Goal: Transaction & Acquisition: Purchase product/service

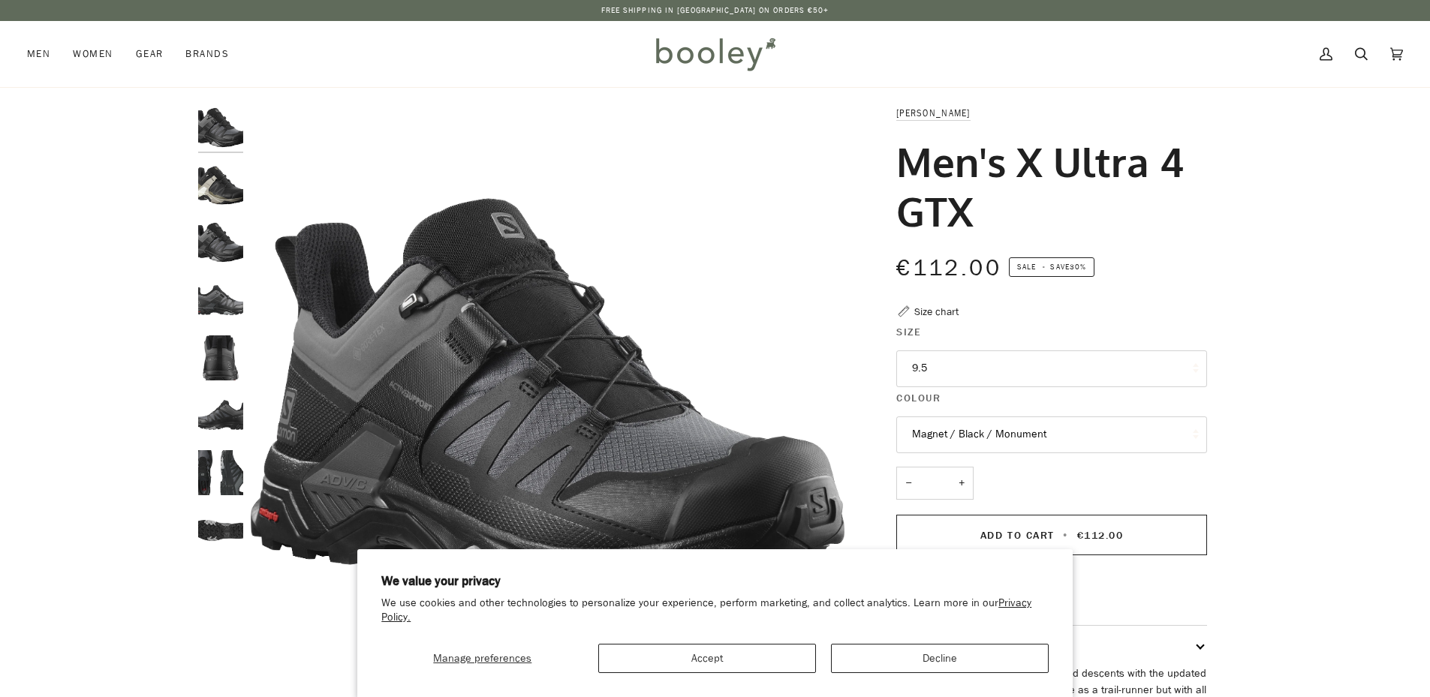
click at [222, 200] on img "Salomon Men's X Ultra 4 GTX Black / Vintage Khaki / Vanilla Ice - Booley Galway" at bounding box center [220, 185] width 45 height 45
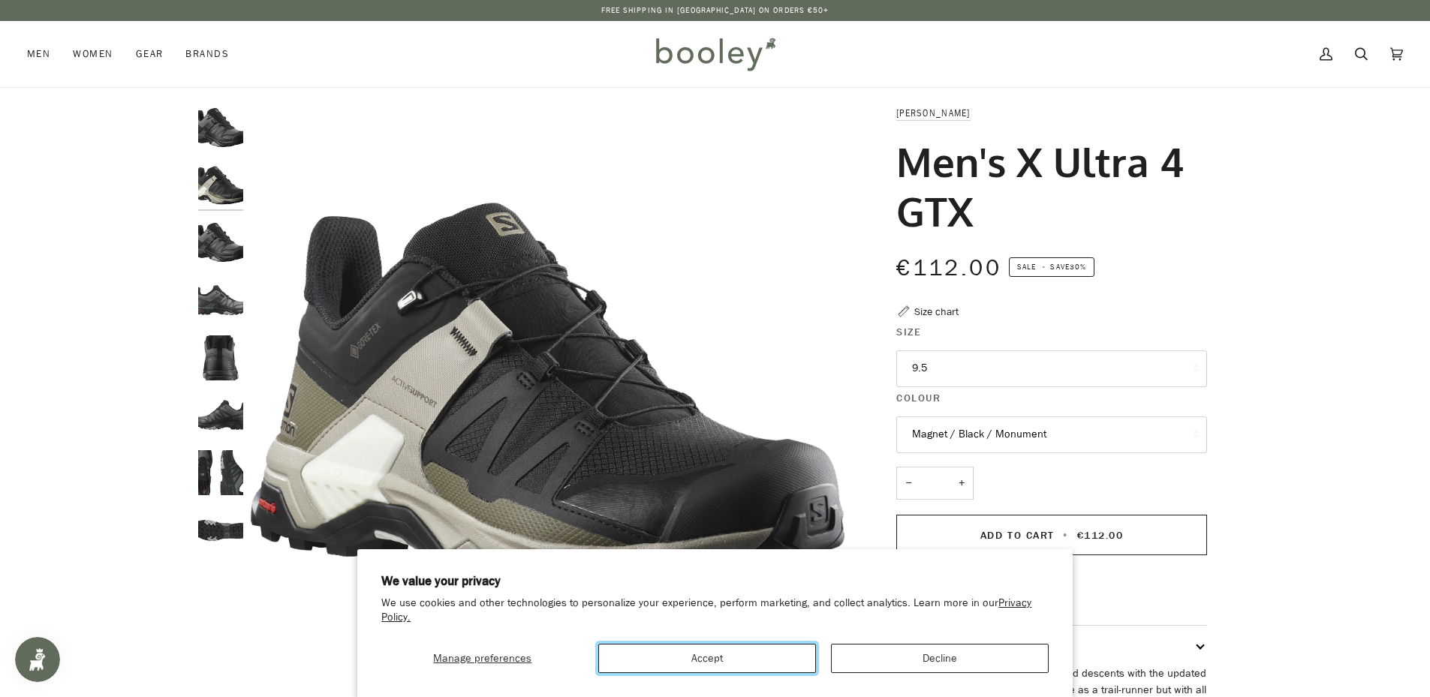
click at [773, 657] on button "Accept" at bounding box center [707, 658] width 218 height 29
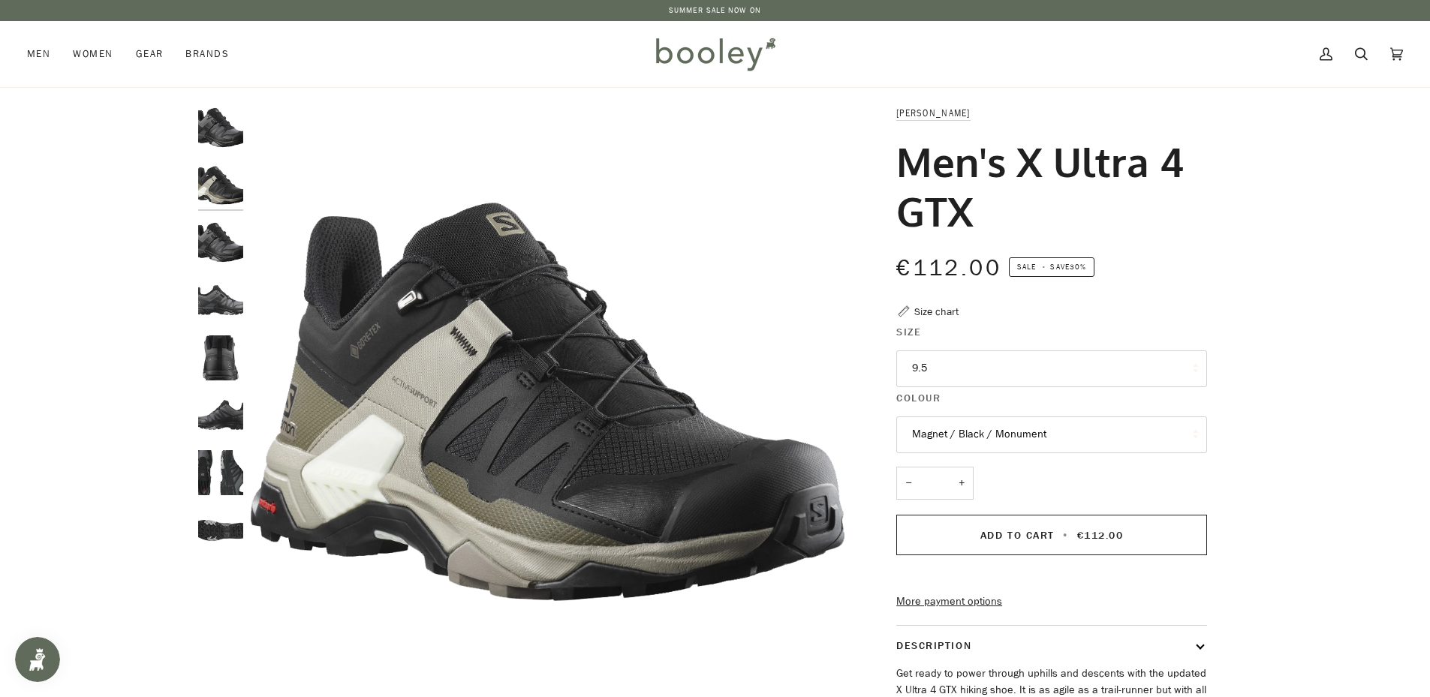
click at [214, 236] on img "Salomon Men's X Ultra 4 GTX Magnet / Black / Monument A - Booley Galway" at bounding box center [220, 242] width 45 height 45
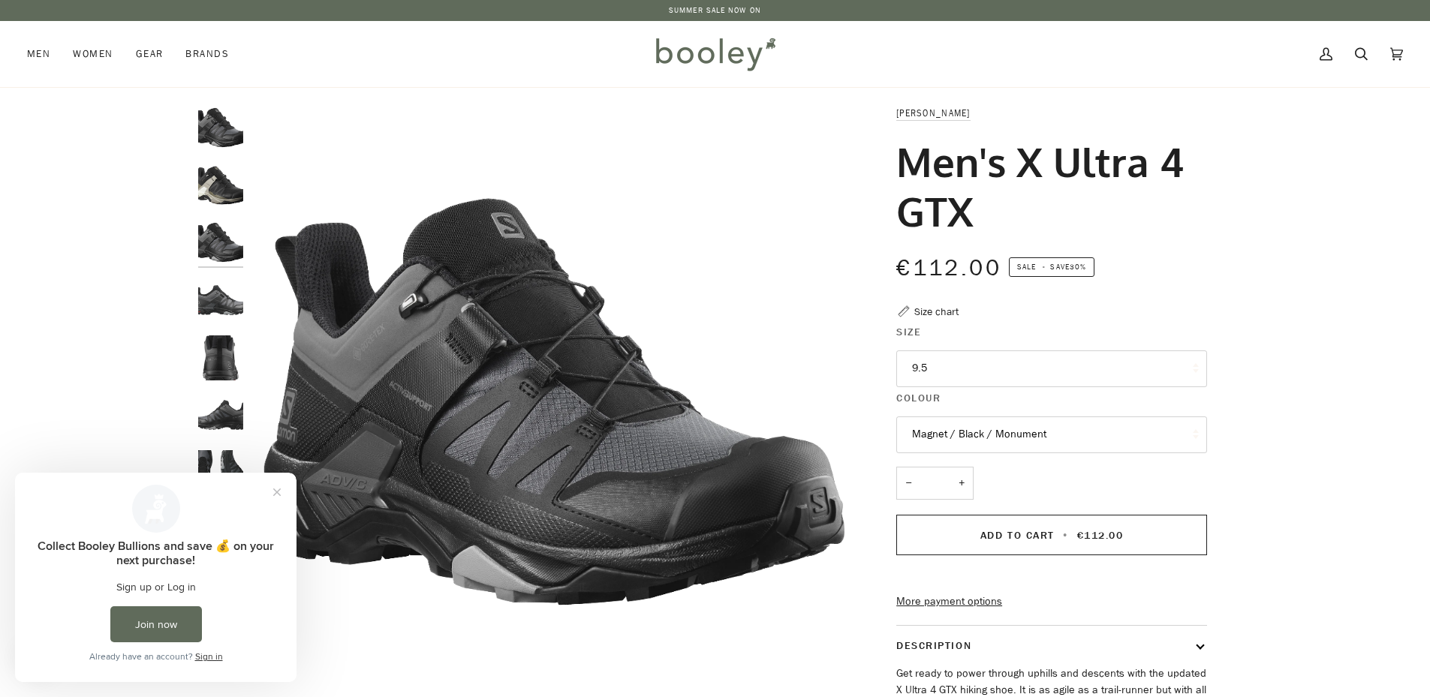
click at [221, 373] on img "Salomon Men's X Ultra 4 GTX Magnet / Black / Monument - Booley Galway" at bounding box center [220, 357] width 45 height 45
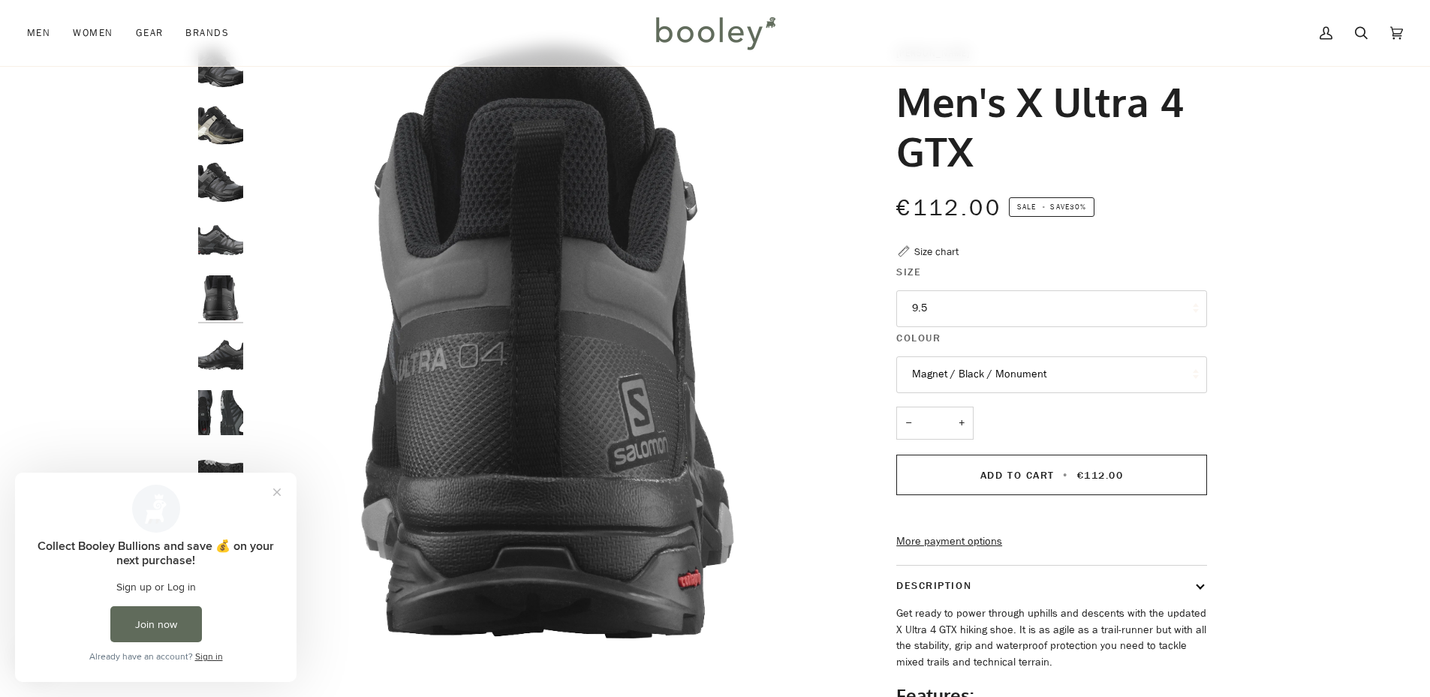
scroll to position [150, 0]
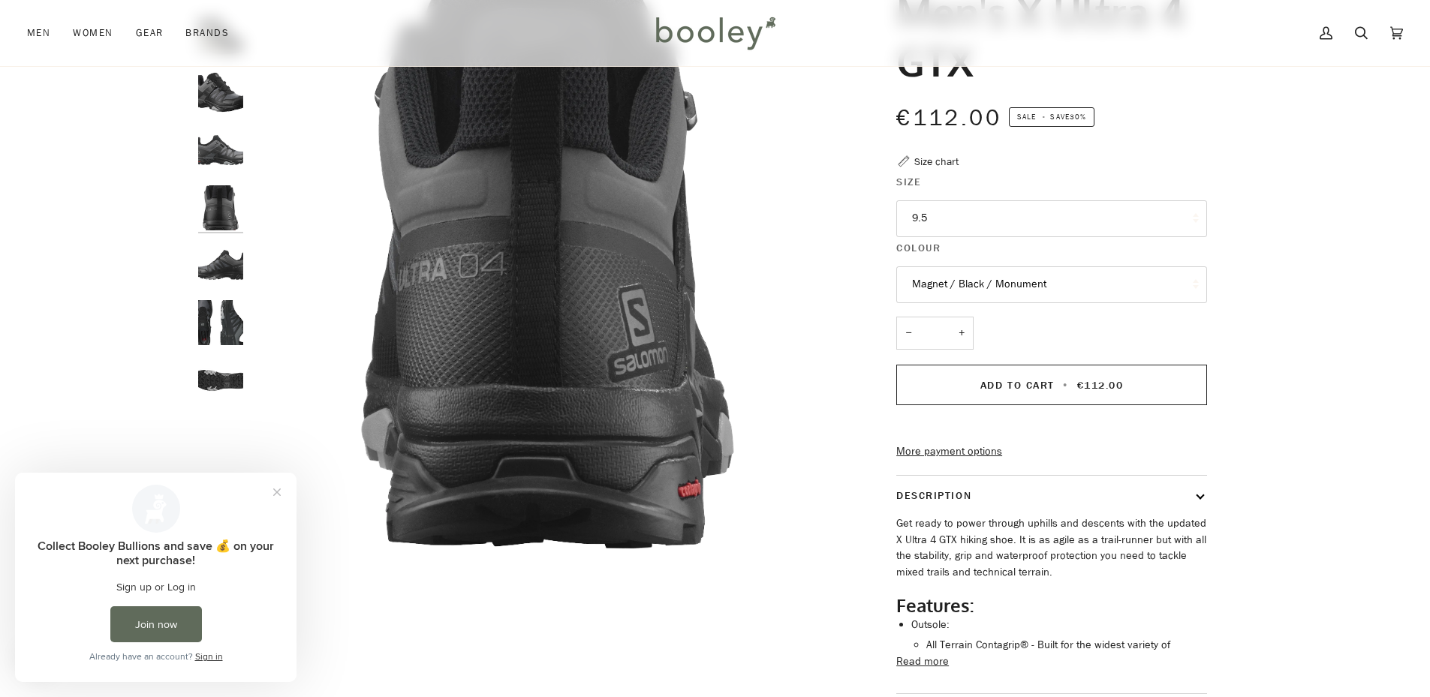
click at [229, 368] on img "Salomon Men's X Ultra 4 GTX Magnet / Black / Monument - Booley Galway" at bounding box center [220, 380] width 45 height 45
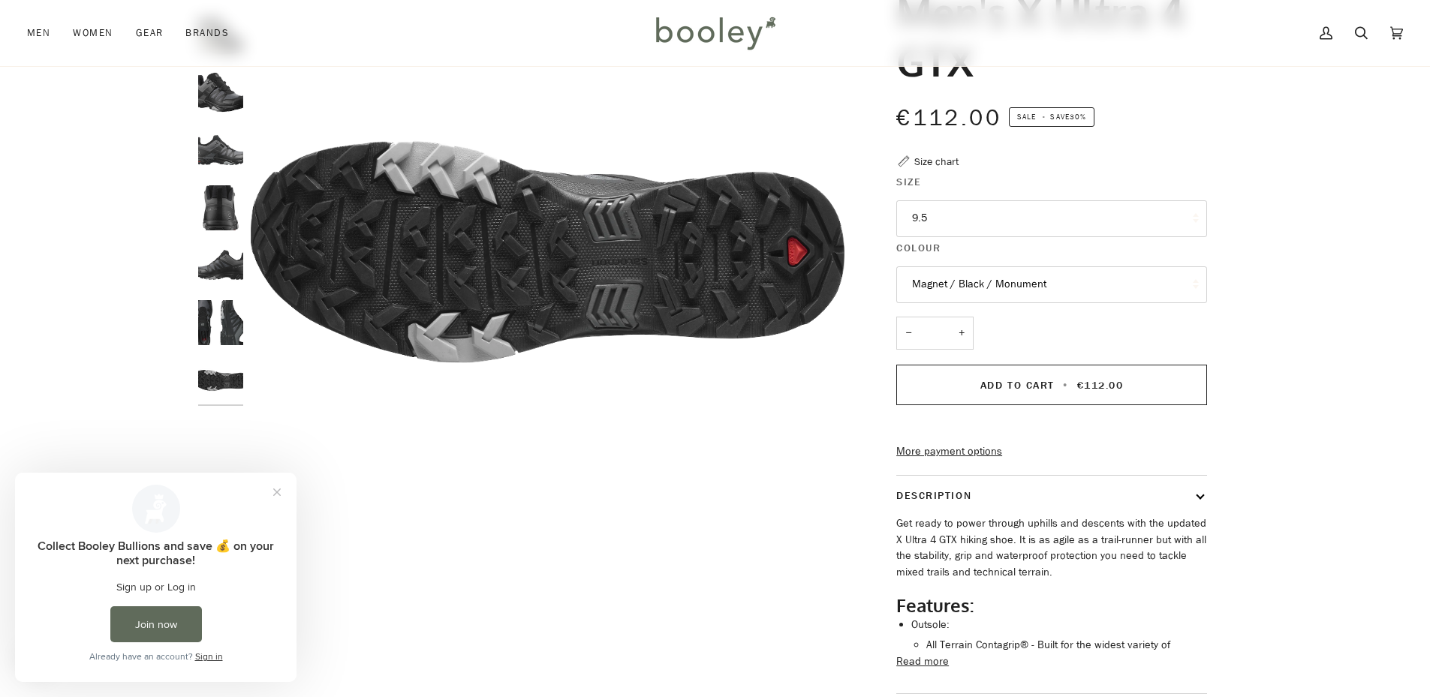
click at [224, 316] on img "Salomon Men's X Ultra 4 GTX Magnet / Black / Monument - Booley Galway" at bounding box center [220, 322] width 45 height 45
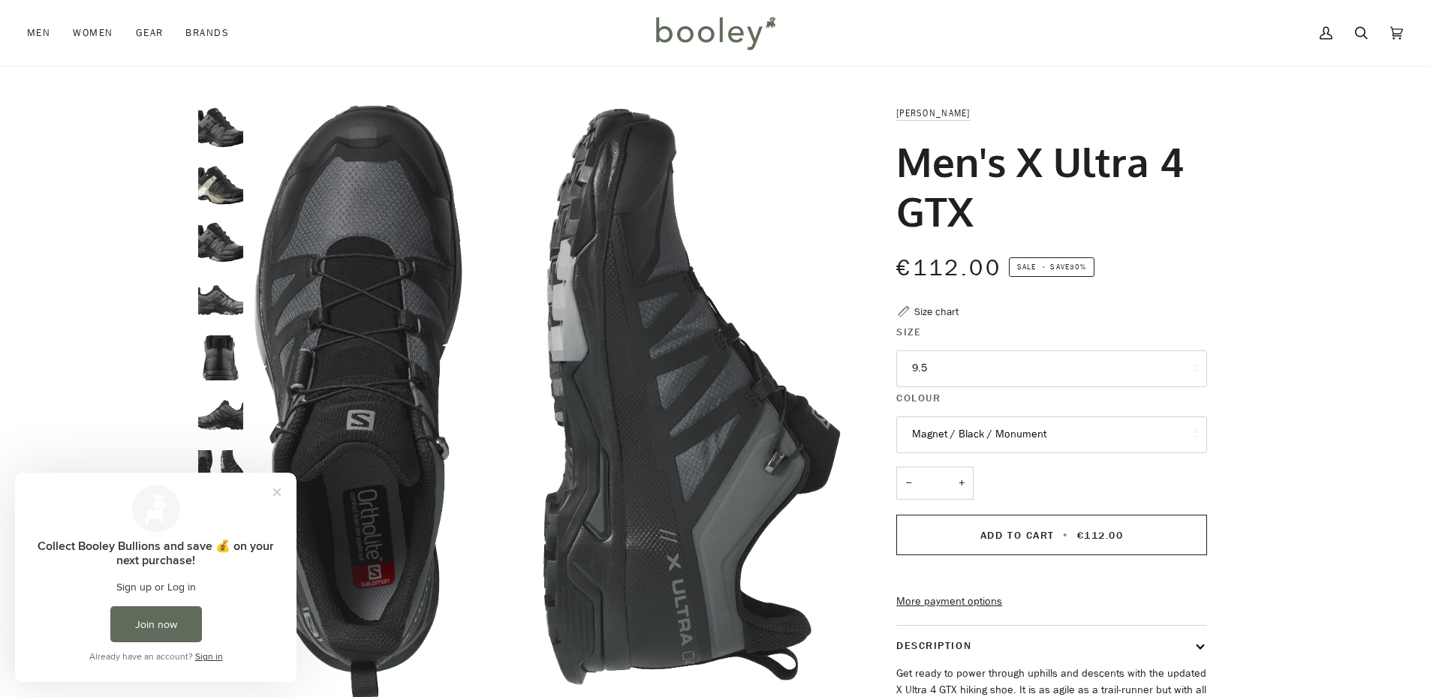
scroll to position [75, 0]
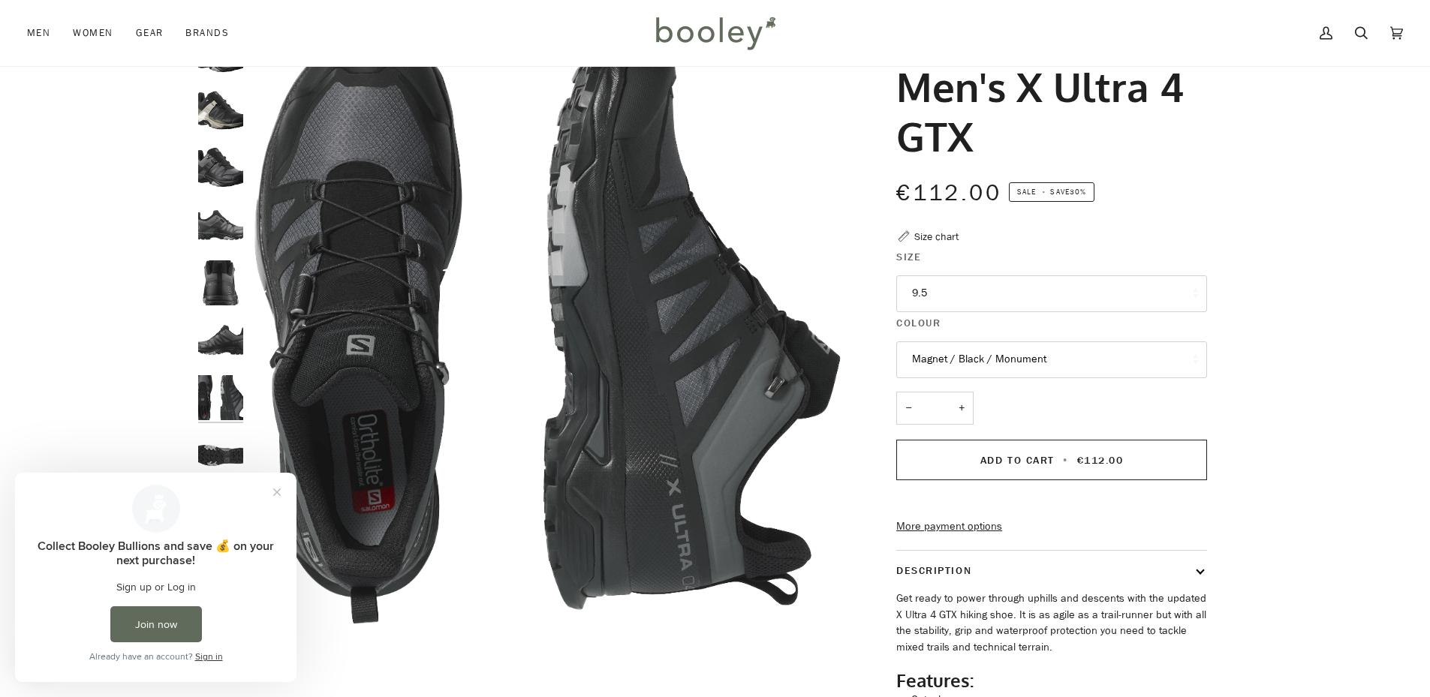
click at [226, 396] on img "Salomon Men's X Ultra 4 GTX Magnet / Black / Monument - Booley Galway" at bounding box center [220, 397] width 45 height 45
click at [224, 348] on img "Salomon Men's X Ultra 4 GTX Magnet / Black / Monument - Booley Galway" at bounding box center [220, 339] width 45 height 45
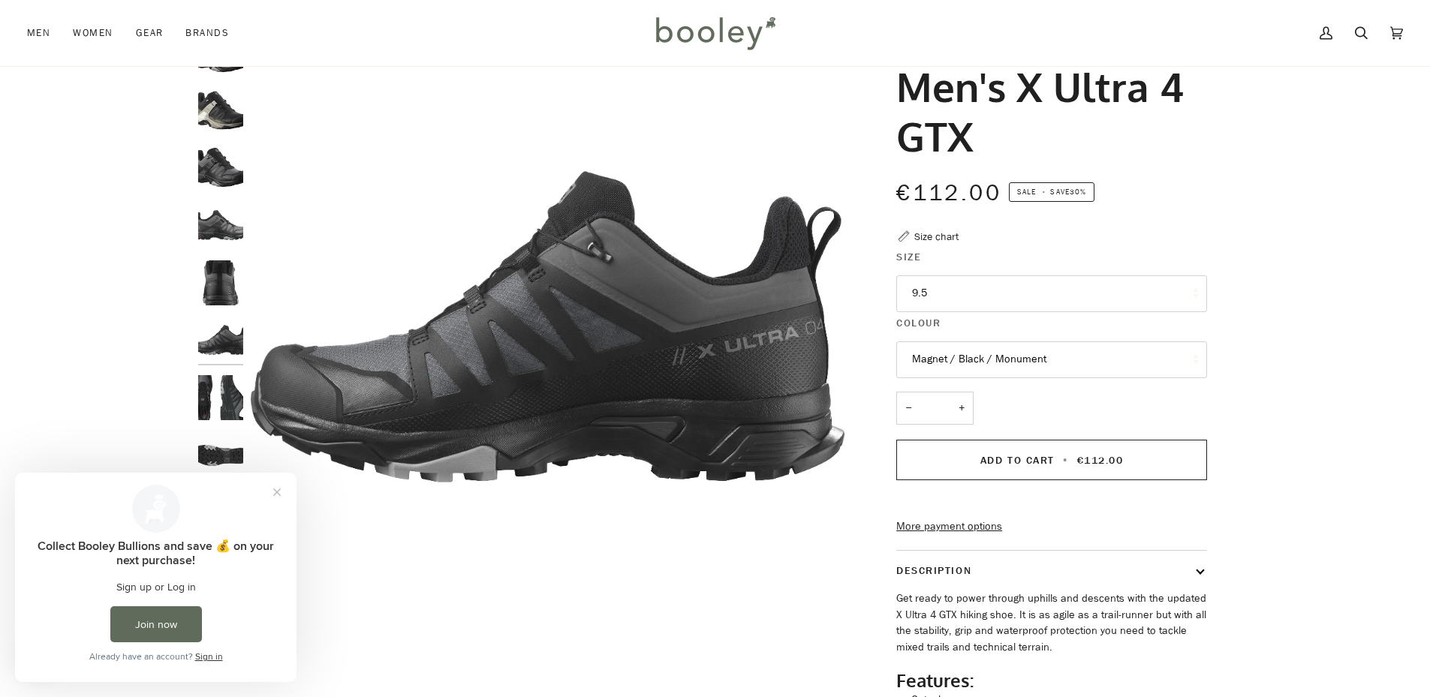
click at [223, 281] on img "Salomon Men's X Ultra 4 GTX Magnet / Black / Monument - Booley Galway" at bounding box center [220, 282] width 45 height 45
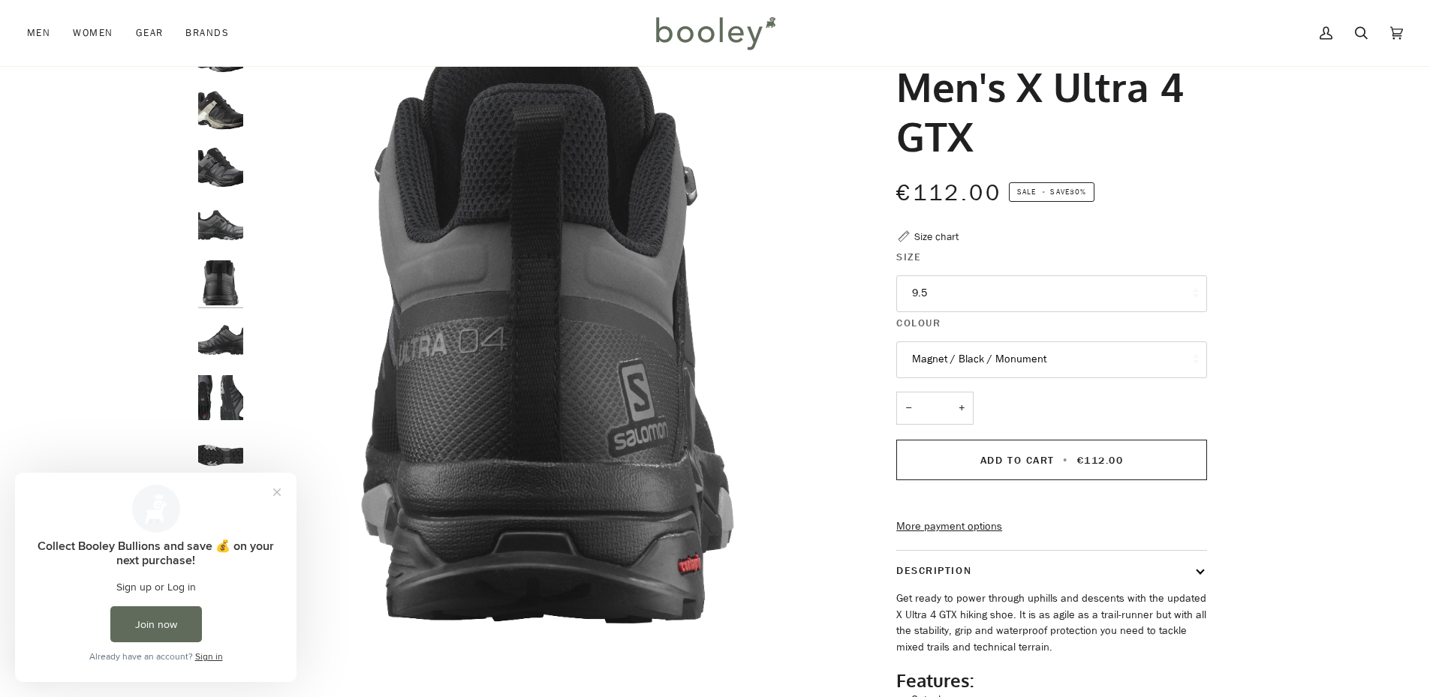
click at [224, 235] on img "Salomon Men's X Ultra 4 GTX Magnet / Black / Monument - Booley Galway" at bounding box center [220, 225] width 45 height 45
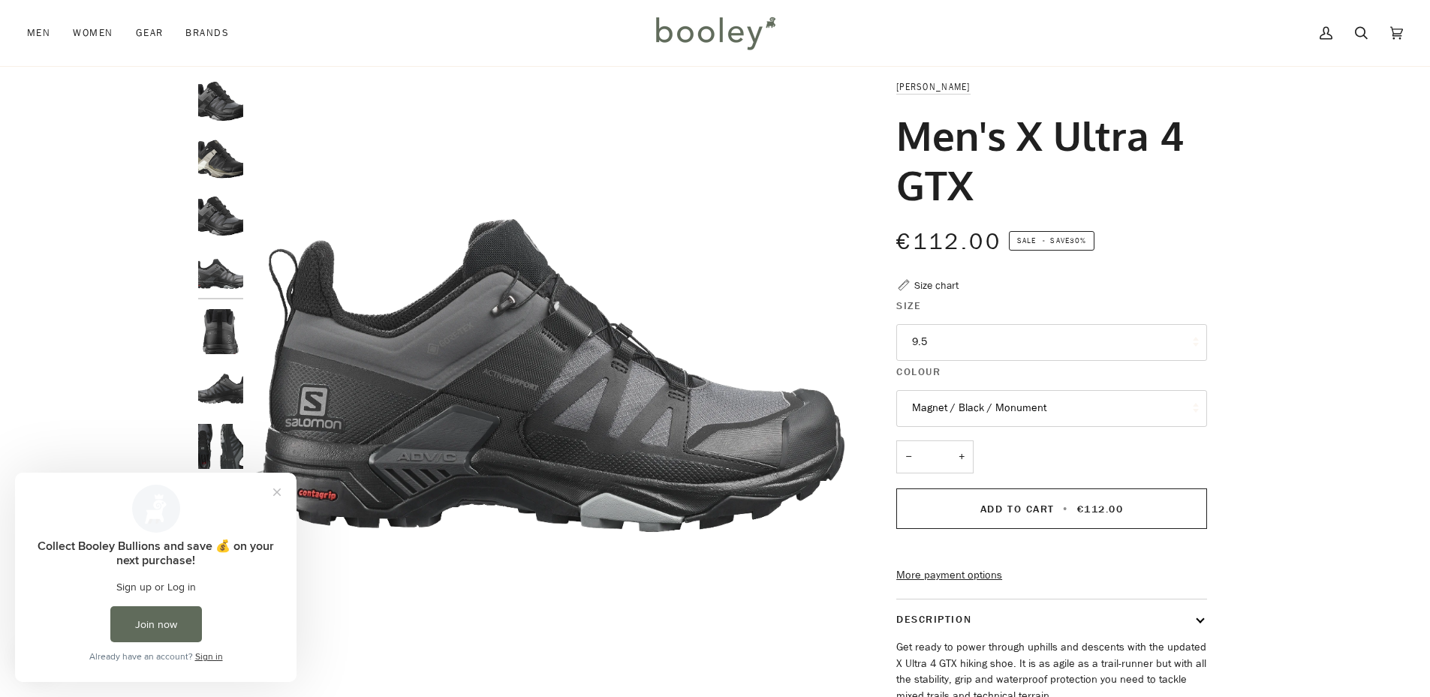
scroll to position [0, 0]
